Goal: Find specific page/section: Find specific page/section

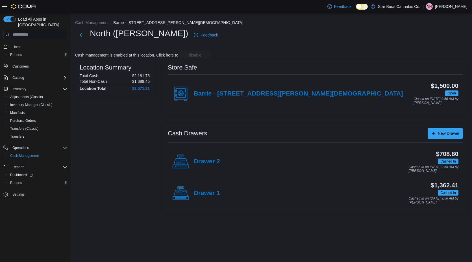
click at [454, 5] on p "[PERSON_NAME]" at bounding box center [451, 6] width 32 height 7
click at [432, 55] on span "Sign Out" at bounding box center [430, 56] width 15 height 6
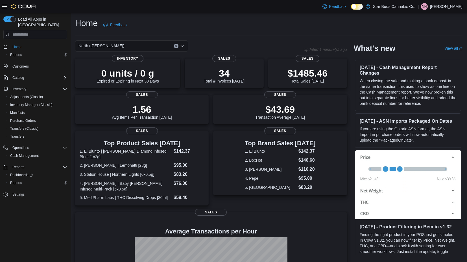
click at [446, 5] on p "[PERSON_NAME]" at bounding box center [446, 6] width 32 height 7
click at [430, 54] on span "Sign Out" at bounding box center [425, 56] width 15 height 6
click at [448, 6] on p "Nickolas Nixon" at bounding box center [446, 6] width 32 height 7
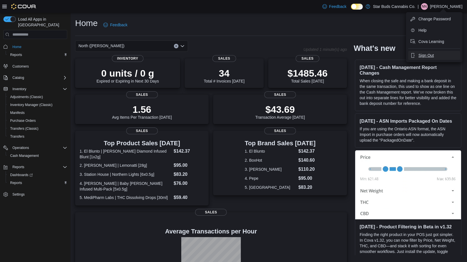
click at [430, 53] on span "Sign Out" at bounding box center [425, 56] width 15 height 6
